Goal: Information Seeking & Learning: Find specific fact

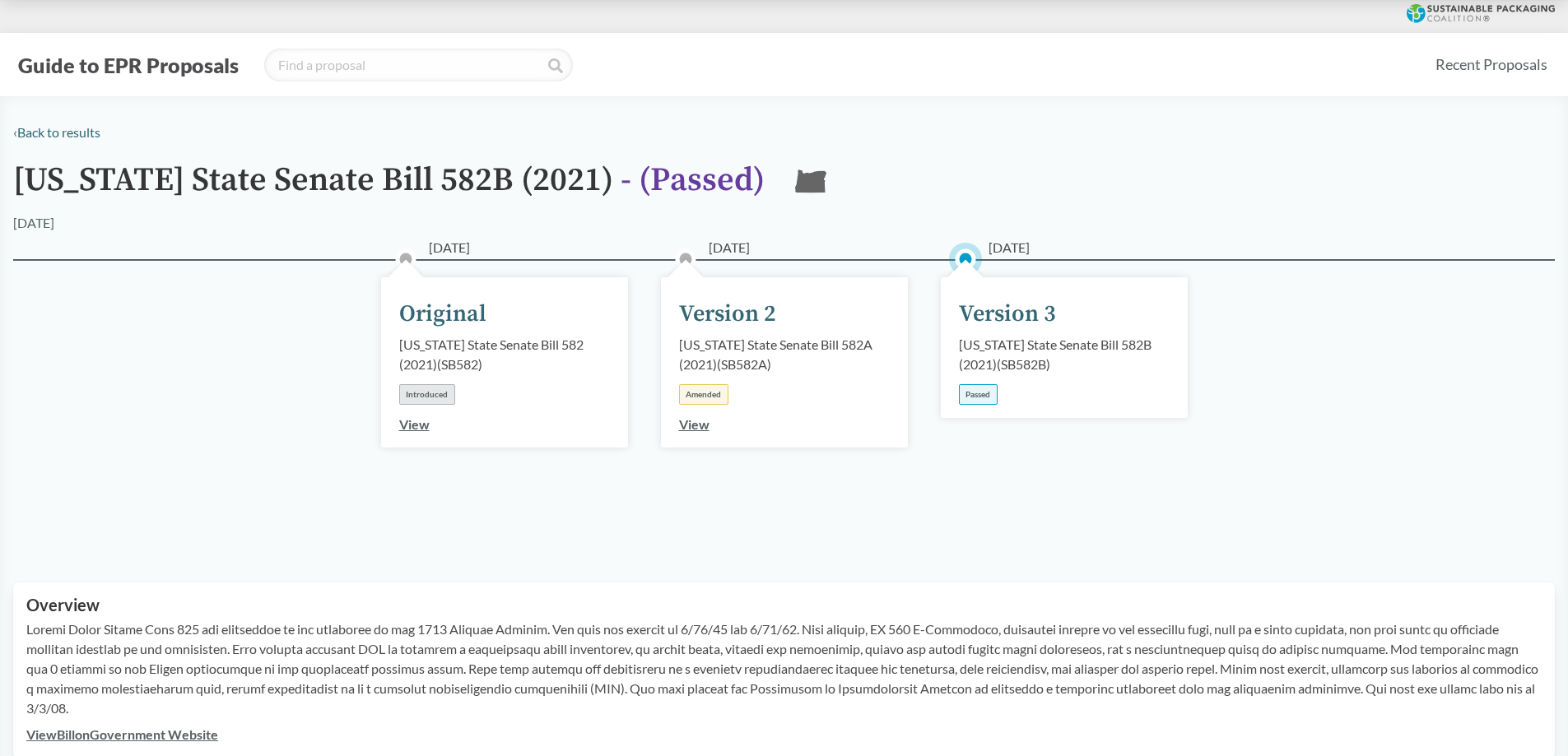
click at [1033, 322] on div "Version 3" at bounding box center [1006, 315] width 97 height 34
click at [975, 391] on div "Passed" at bounding box center [978, 395] width 38 height 21
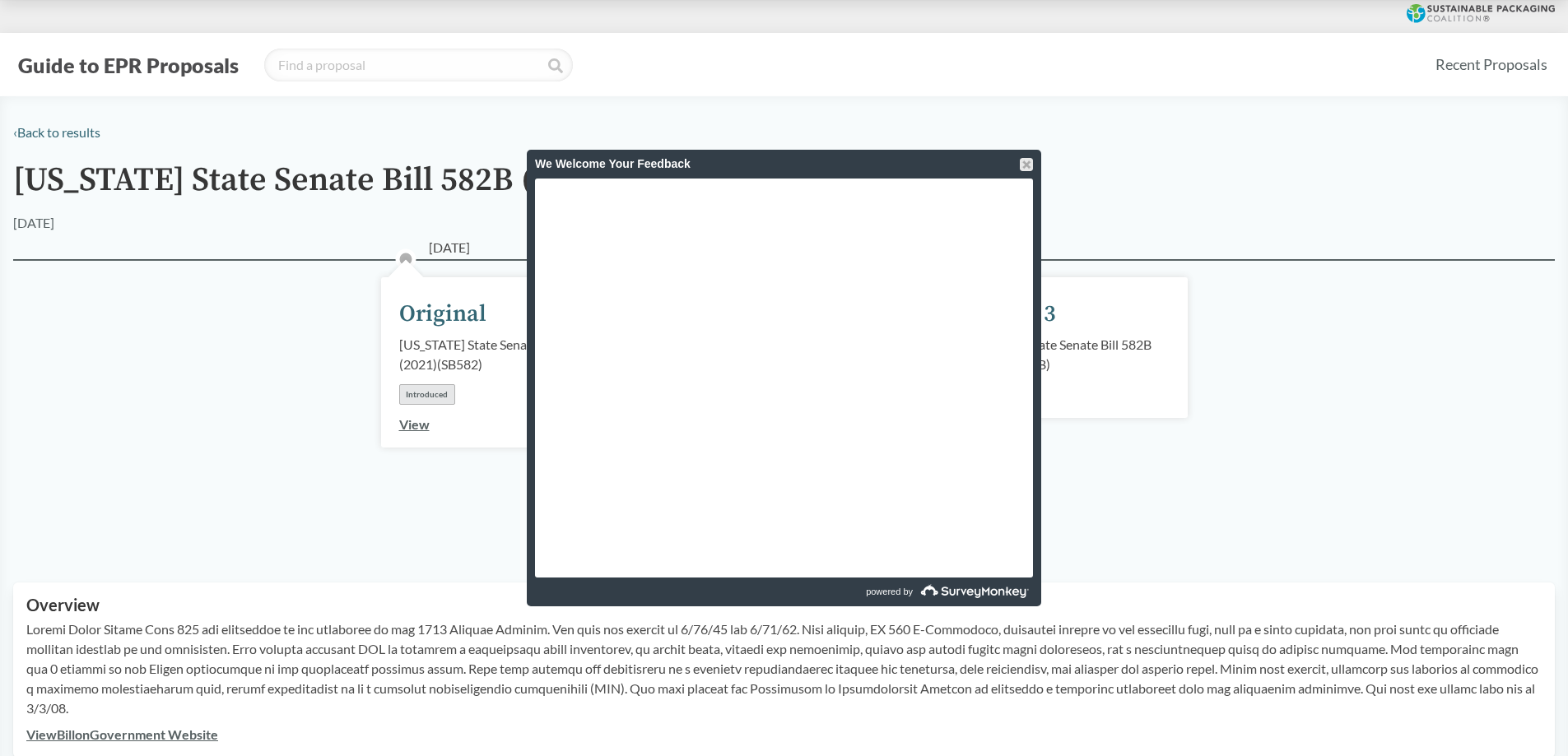
click at [335, 406] on div "[DATE] Original [US_STATE] State Senate Bill 582 (2021) ( SB582 ) Introduced Vi…" at bounding box center [784, 401] width 1541 height 284
click at [1022, 167] on div at bounding box center [1027, 165] width 13 height 13
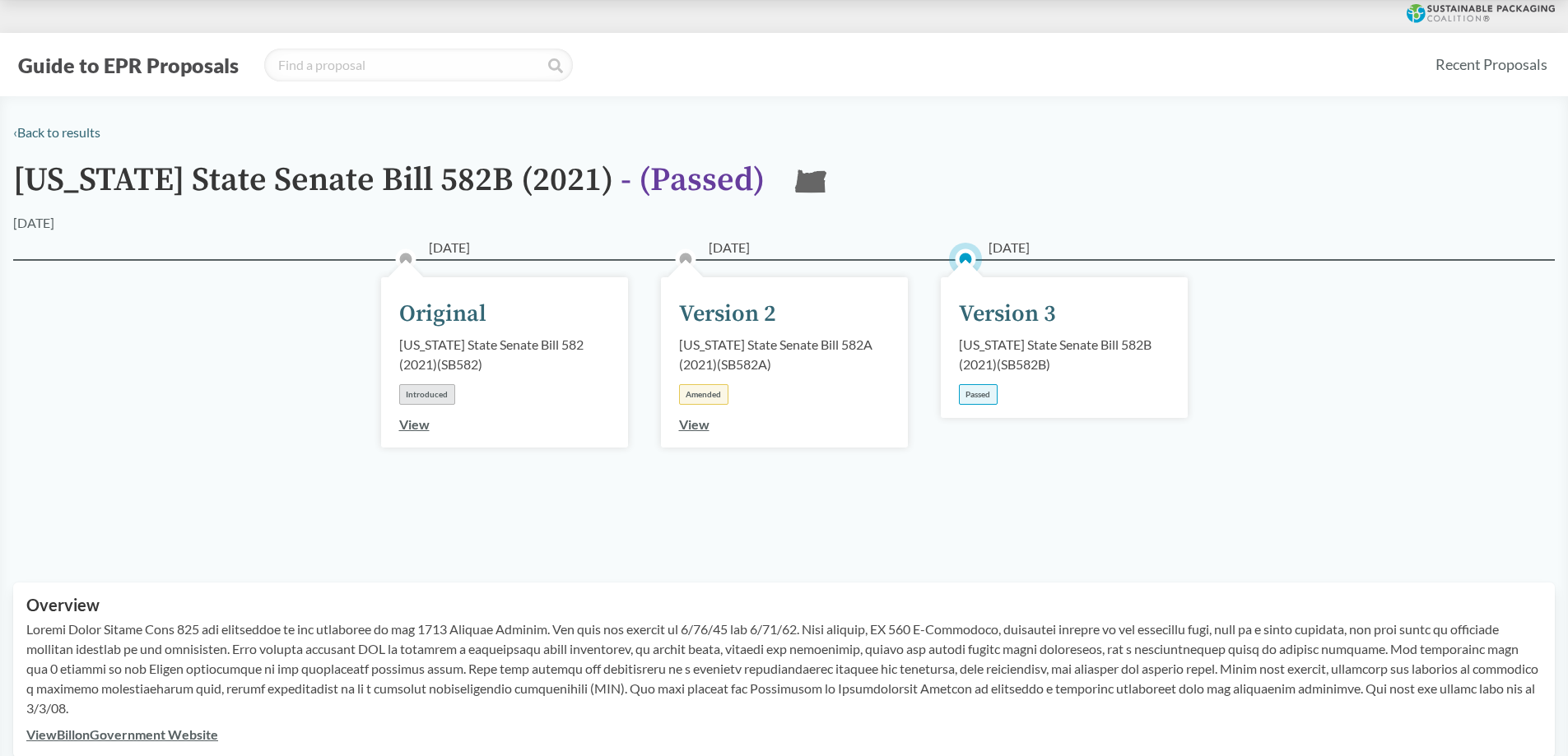
click at [974, 389] on div "Passed" at bounding box center [978, 395] width 38 height 21
click at [988, 338] on div "[US_STATE] State Senate Bill 582B (2021) ( SB582B )" at bounding box center [1064, 354] width 210 height 39
click at [1004, 348] on div "[US_STATE] State Senate Bill 582B (2021) ( SB582B )" at bounding box center [1064, 354] width 210 height 39
click at [1092, 338] on div "[US_STATE] State Senate Bill 582B (2021) ( SB582B )" at bounding box center [1064, 354] width 210 height 39
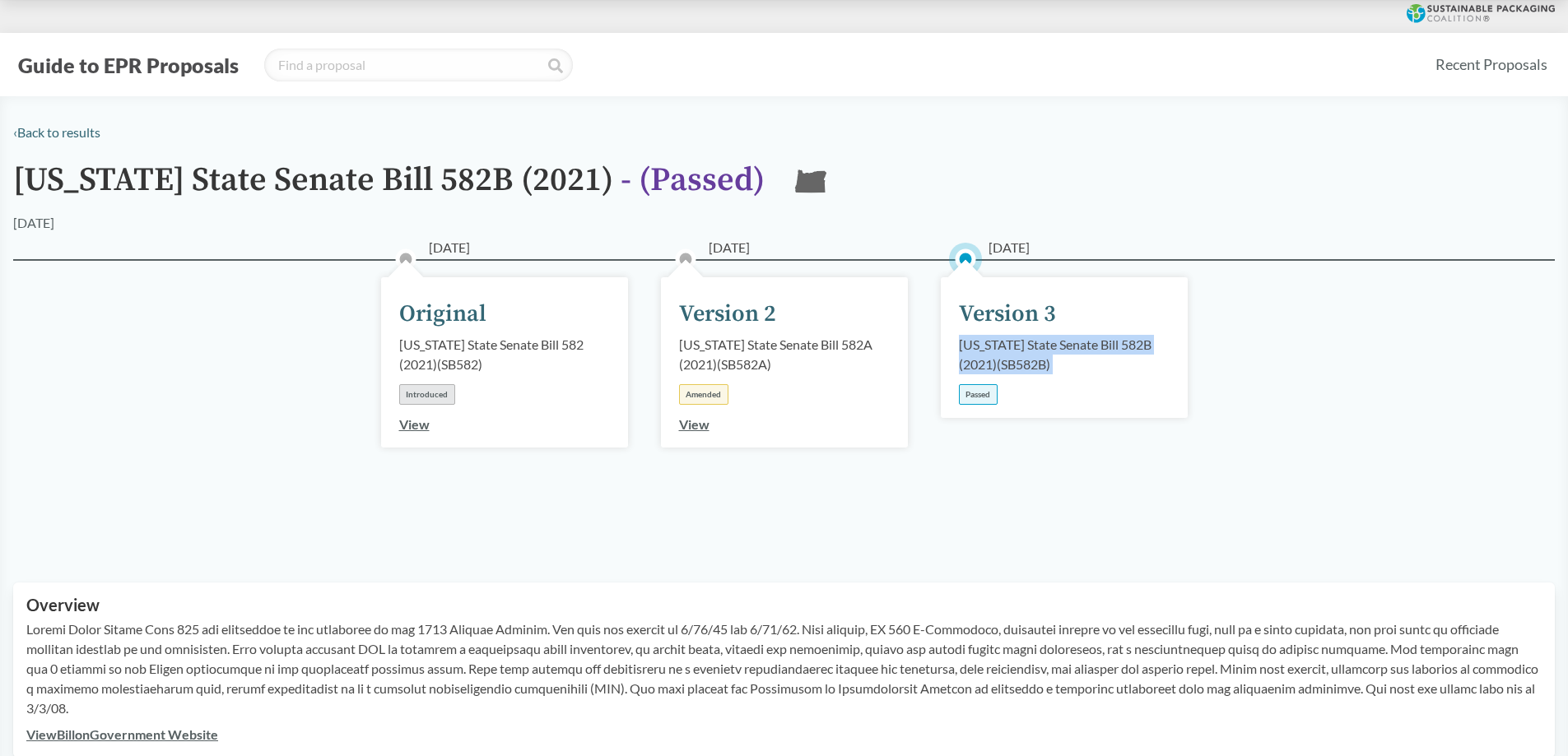
click at [1092, 338] on div "[US_STATE] State Senate Bill 582B (2021) ( SB582B )" at bounding box center [1064, 354] width 210 height 39
click at [1066, 346] on div "[US_STATE] State Senate Bill 582B (2021) ( SB582B )" at bounding box center [1064, 354] width 210 height 39
drag, startPoint x: 954, startPoint y: 346, endPoint x: 1130, endPoint y: 345, distance: 176.0
click at [1130, 345] on div "[DATE] Version 3 [US_STATE] State Senate Bill 582B (2021) ( SB582B ) Passed" at bounding box center [1064, 347] width 247 height 141
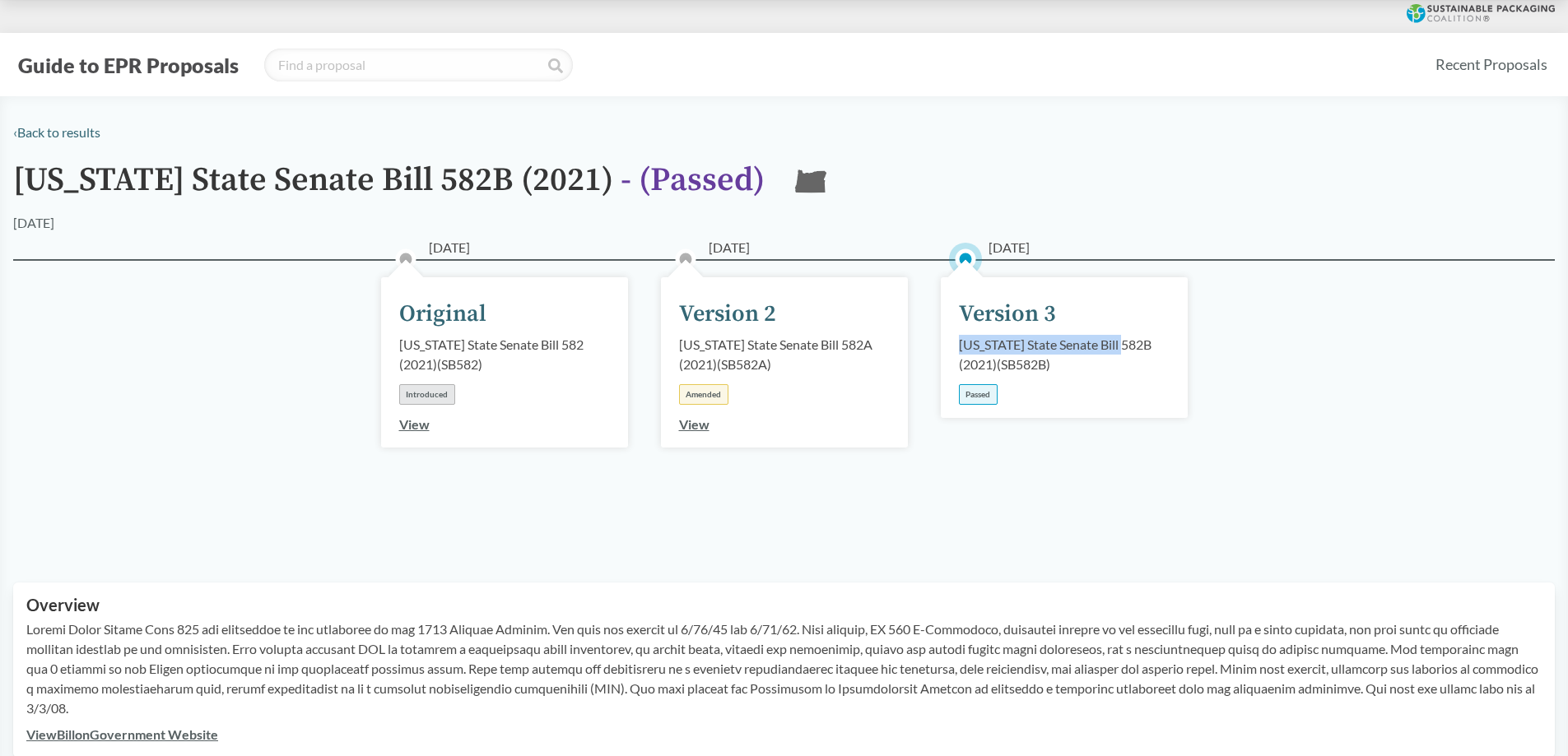
copy div "[US_STATE] State Senate Bill 582B"
